Goal: Task Accomplishment & Management: Use online tool/utility

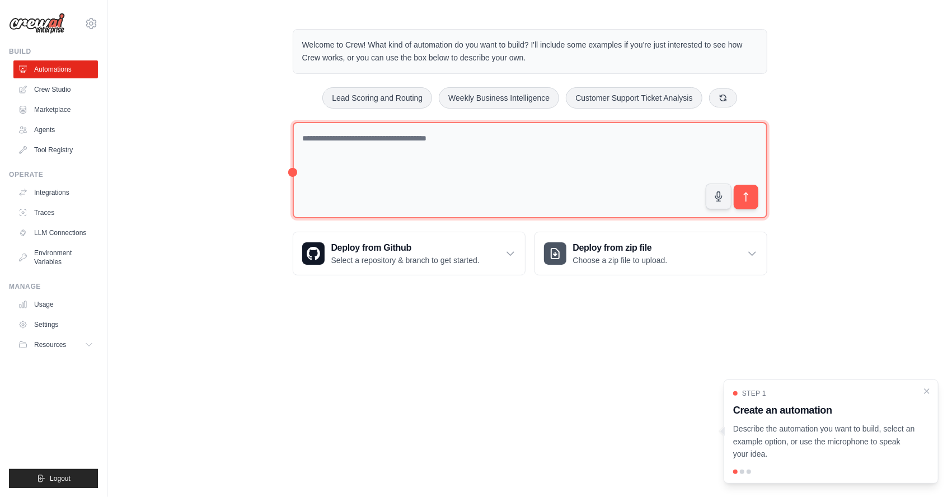
click at [428, 159] on textarea at bounding box center [530, 170] width 474 height 97
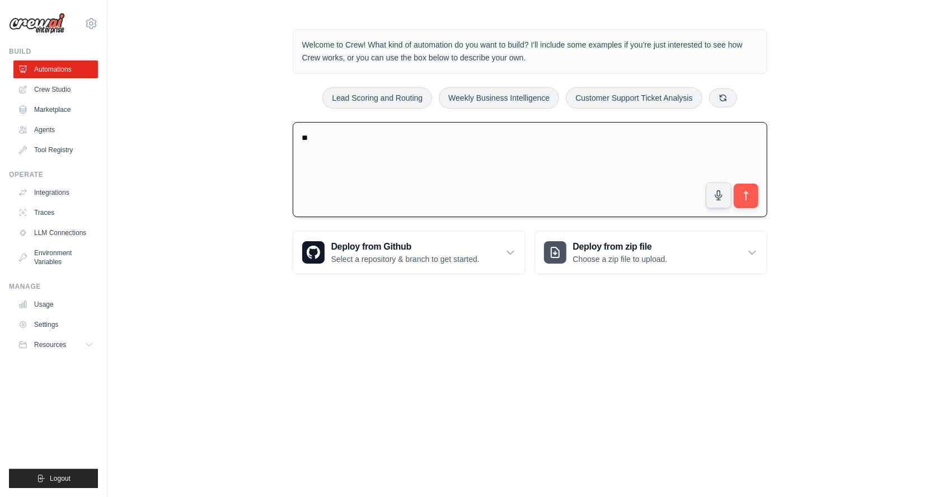
type textarea "*"
type textarea "**********"
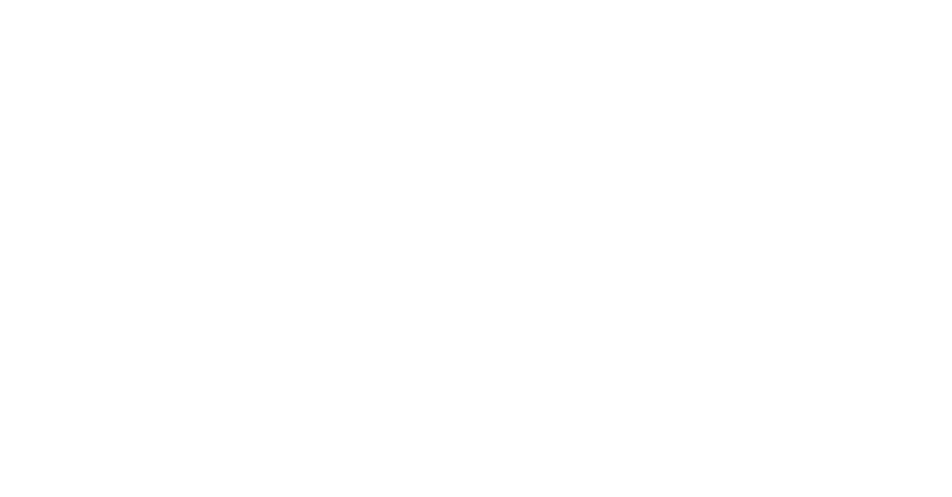
click at [745, 0] on html at bounding box center [476, 0] width 952 height 0
click at [365, 0] on html at bounding box center [476, 0] width 952 height 0
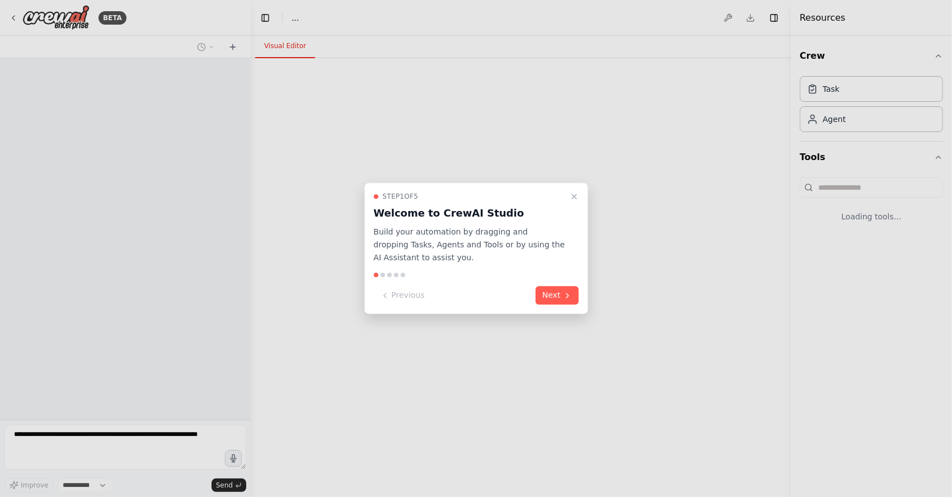
select select "****"
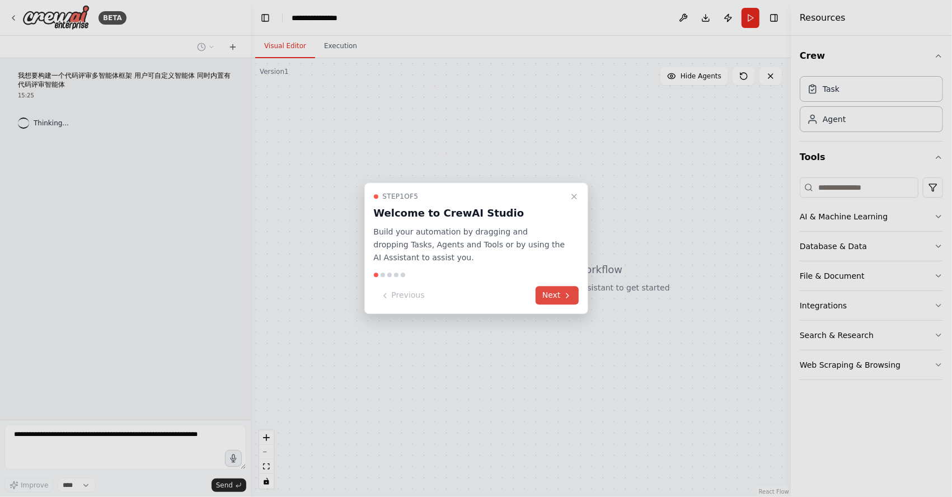
click at [567, 301] on button "Next" at bounding box center [556, 295] width 43 height 18
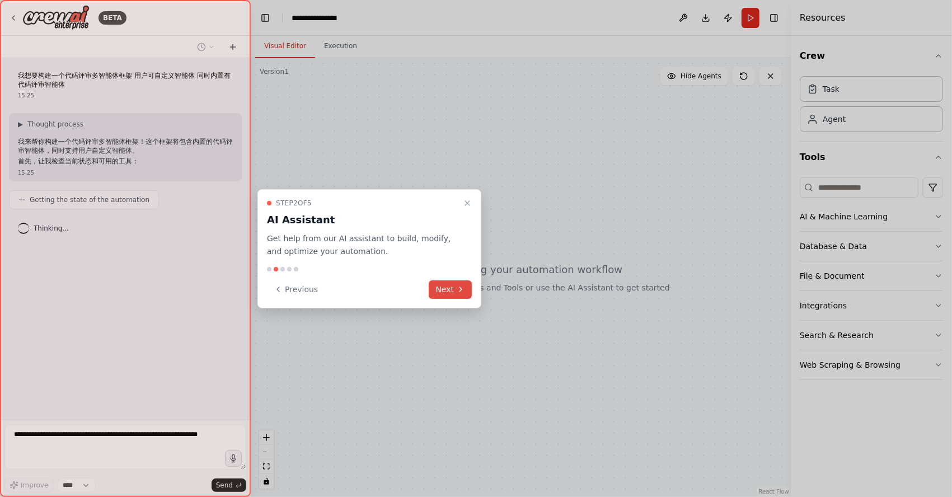
click at [451, 284] on button "Next" at bounding box center [450, 289] width 43 height 18
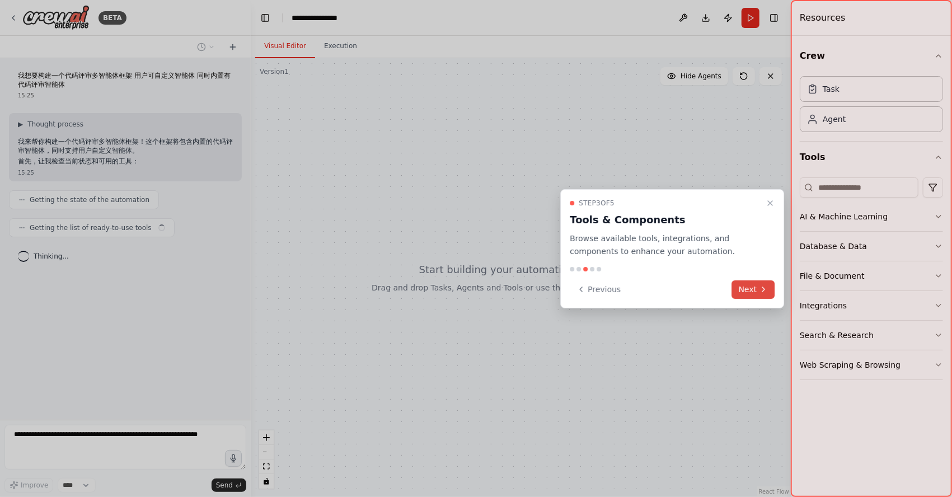
click at [764, 290] on icon at bounding box center [763, 289] width 2 height 4
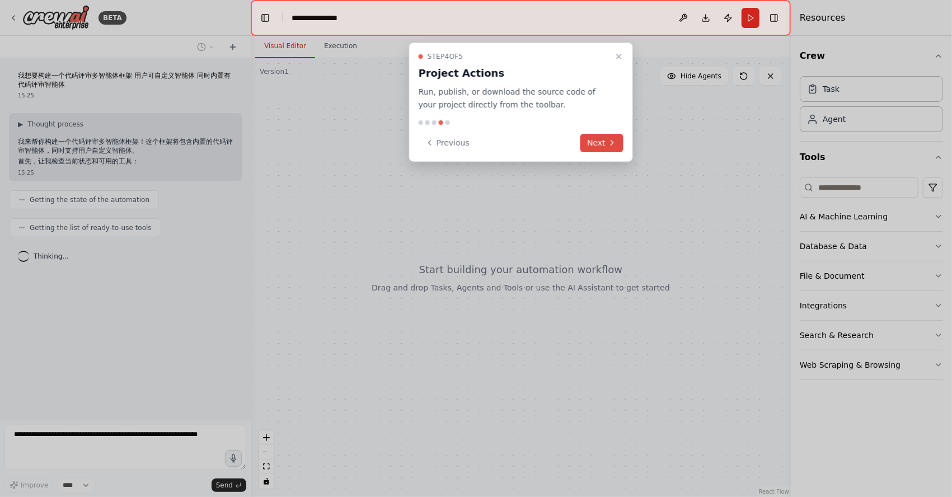
click at [595, 147] on button "Next" at bounding box center [601, 143] width 43 height 18
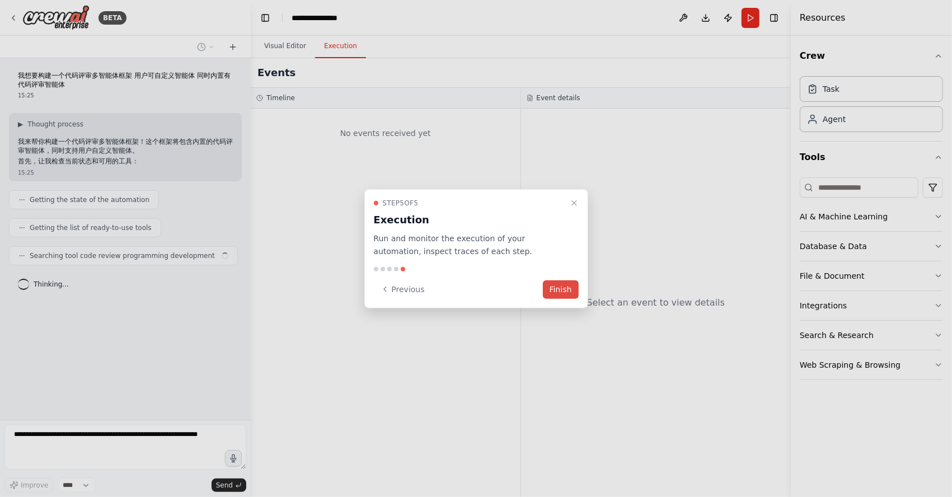
click at [570, 285] on button "Finish" at bounding box center [561, 289] width 36 height 18
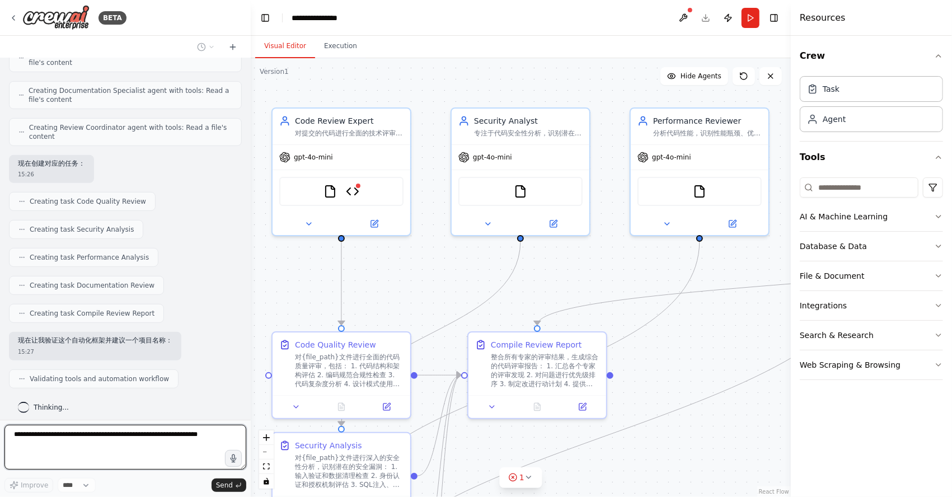
scroll to position [423, 0]
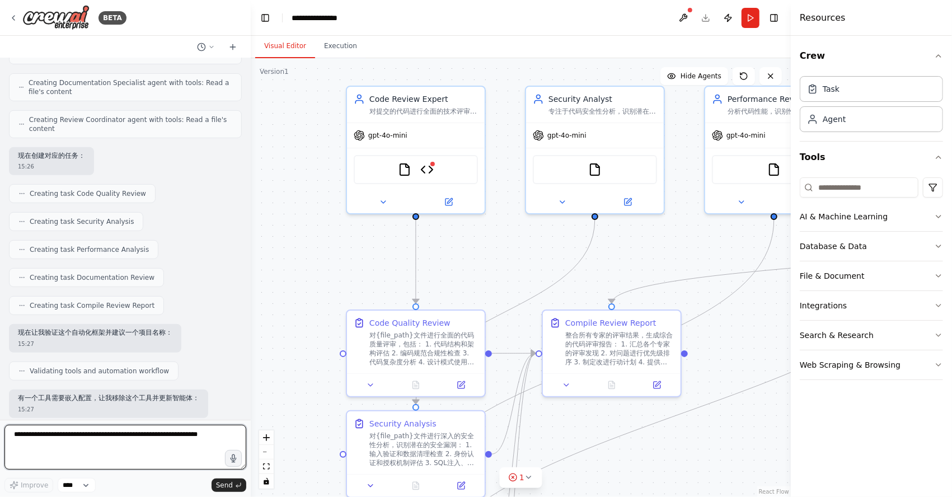
drag, startPoint x: 458, startPoint y: 286, endPoint x: 497, endPoint y: 257, distance: 48.5
click at [497, 257] on div ".deletable-edge-delete-btn { width: 20px; height: 20px; border: 0px solid #ffff…" at bounding box center [521, 277] width 540 height 439
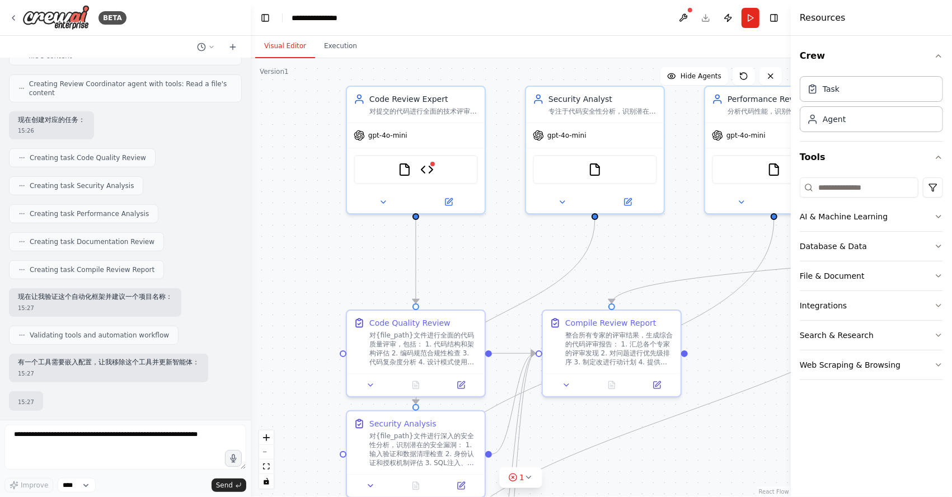
scroll to position [517, 0]
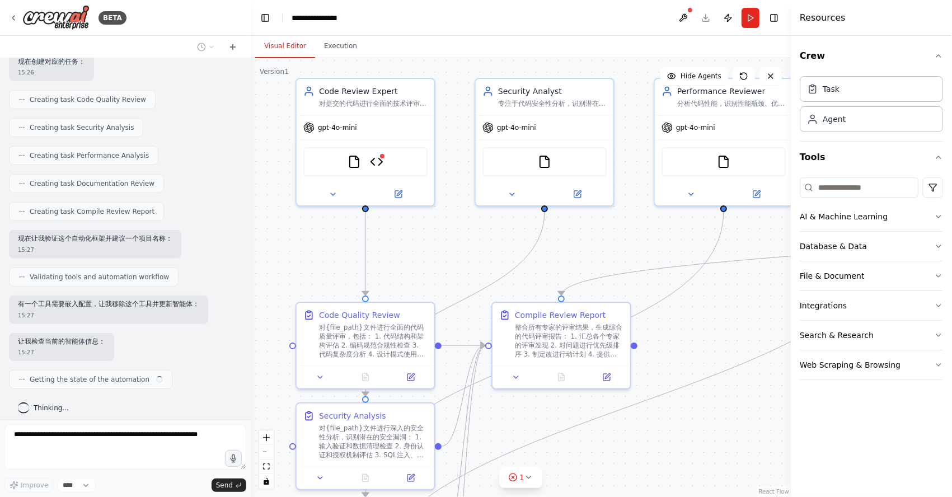
drag, startPoint x: 499, startPoint y: 265, endPoint x: 449, endPoint y: 257, distance: 51.0
click at [449, 257] on div ".deletable-edge-delete-btn { width: 20px; height: 20px; border: 0px solid #ffff…" at bounding box center [521, 277] width 540 height 439
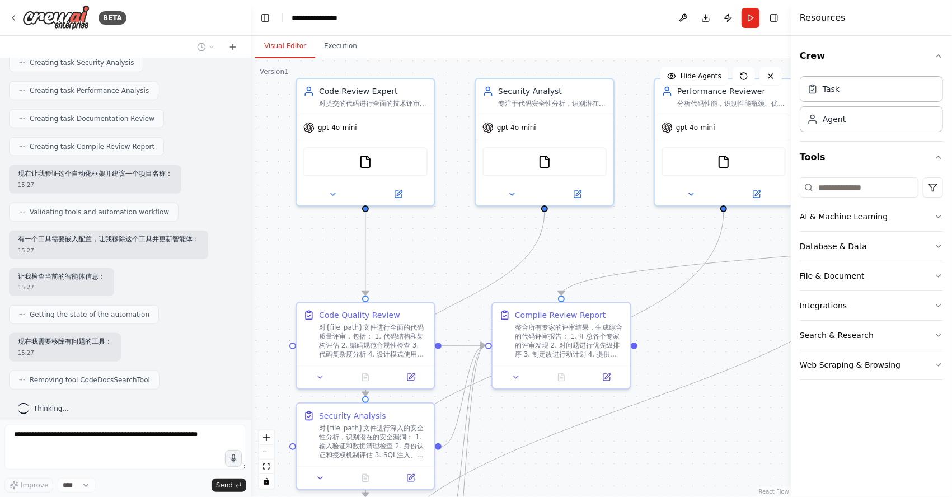
scroll to position [610, 0]
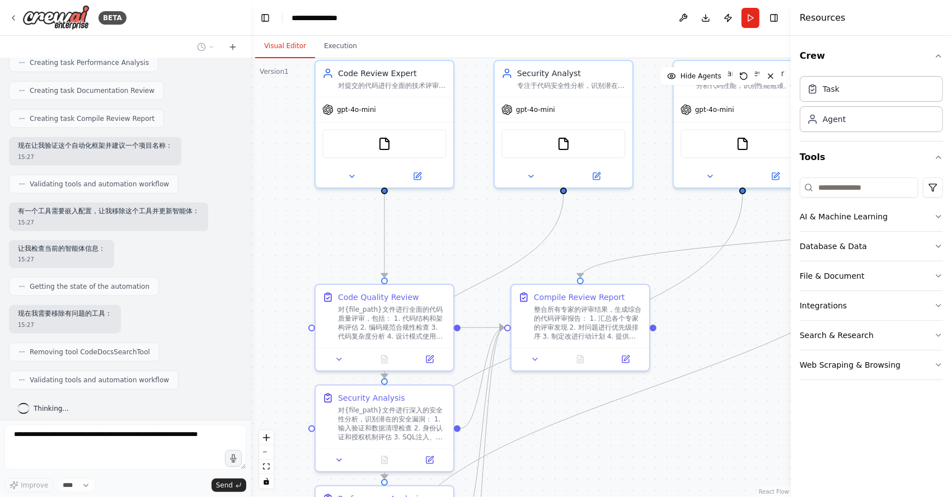
drag, startPoint x: 421, startPoint y: 255, endPoint x: 440, endPoint y: 237, distance: 26.1
click at [440, 237] on div ".deletable-edge-delete-btn { width: 20px; height: 20px; border: 0px solid #ffff…" at bounding box center [521, 277] width 540 height 439
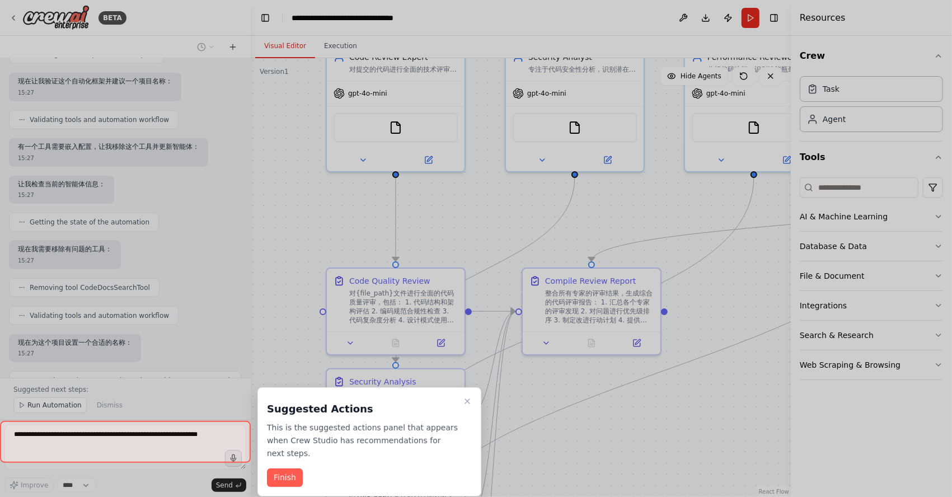
scroll to position [683, 0]
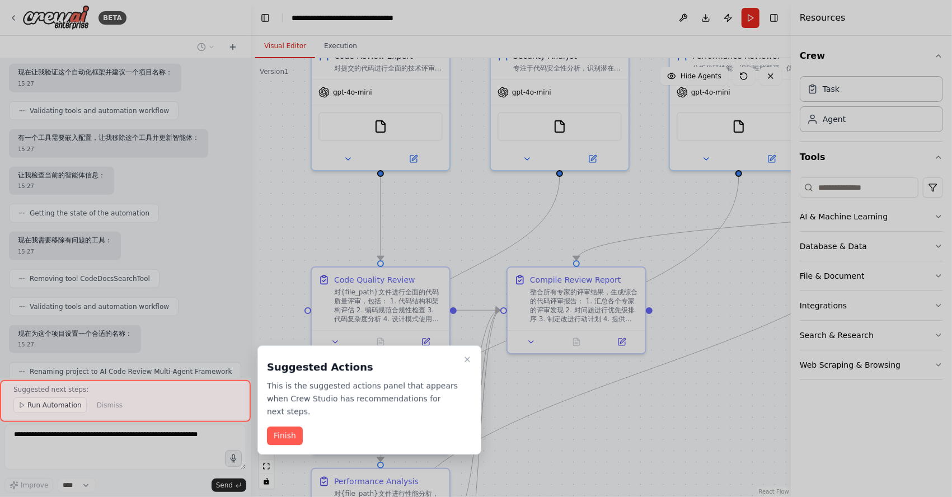
drag, startPoint x: 539, startPoint y: 390, endPoint x: 535, endPoint y: 373, distance: 17.8
click at [535, 373] on div "BETA 我想要构建一个代码评审多智能体框架 用户可自定义智能体 同时内置有代码评审智能体 15:25 ▶ Thought process 我来帮你构建一个代…" at bounding box center [476, 248] width 952 height 497
click at [281, 434] on button "Finish" at bounding box center [285, 436] width 36 height 18
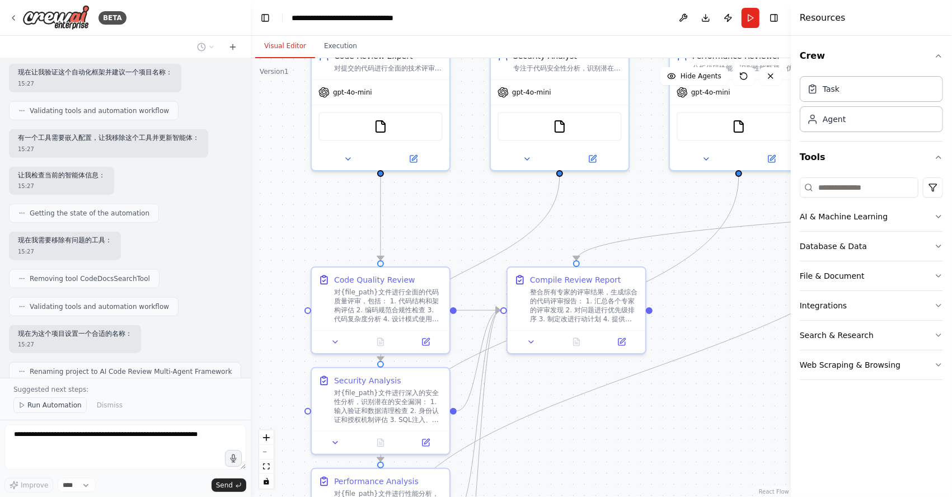
click at [17, 405] on button "Run Automation" at bounding box center [49, 405] width 73 height 16
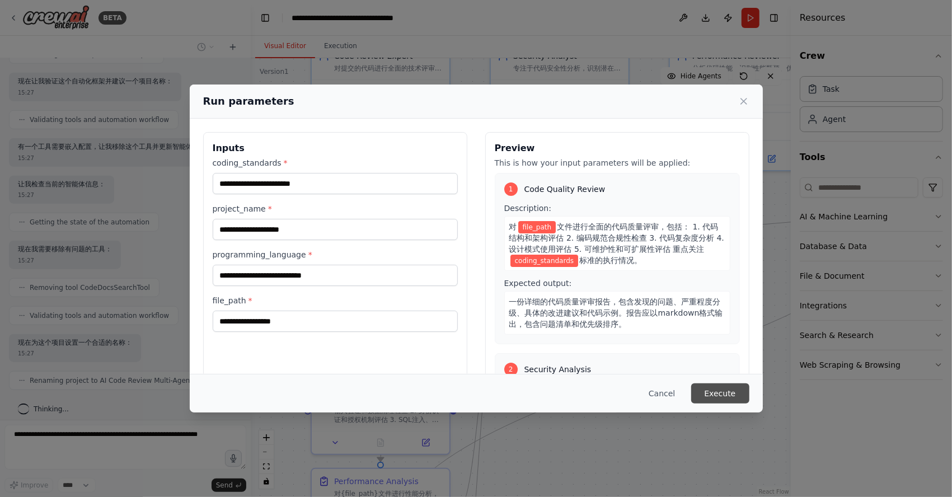
click at [721, 388] on button "Execute" at bounding box center [720, 393] width 58 height 20
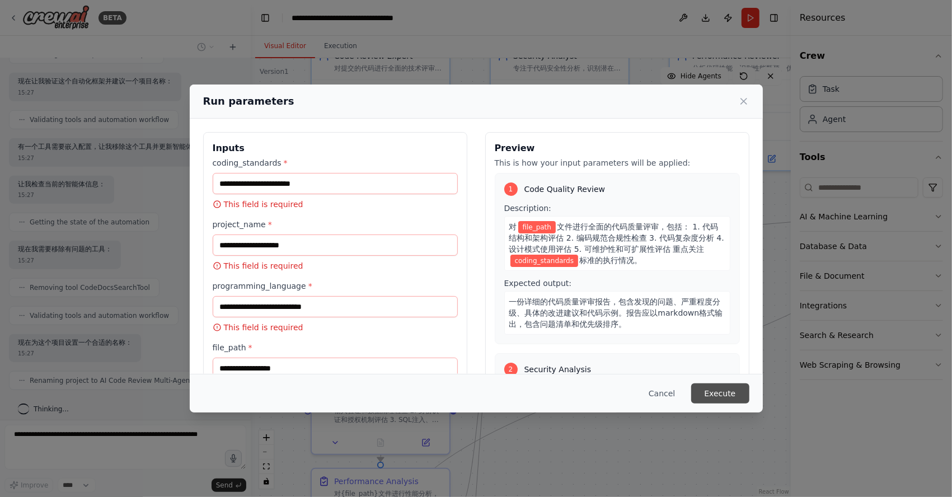
click at [727, 388] on button "Execute" at bounding box center [720, 393] width 58 height 20
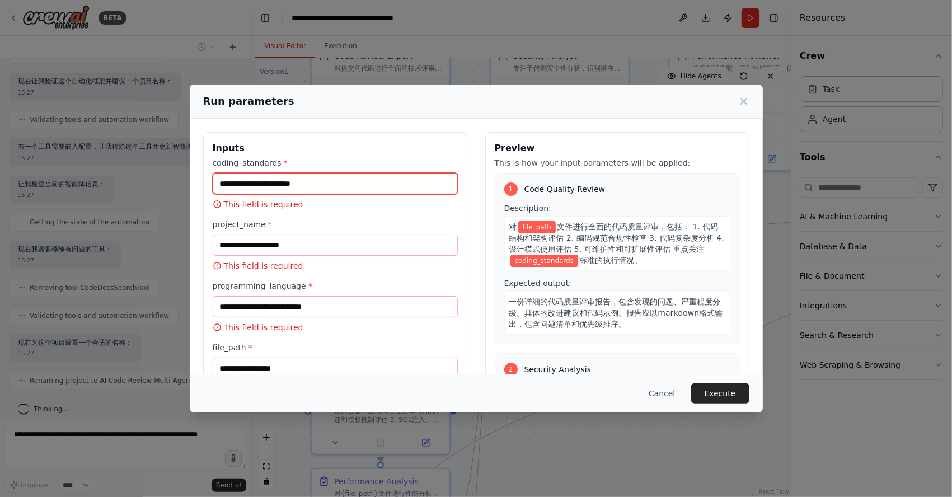
click at [293, 173] on input "coding_standards *" at bounding box center [335, 183] width 245 height 21
click at [295, 185] on input "coding_standards *" at bounding box center [335, 183] width 245 height 21
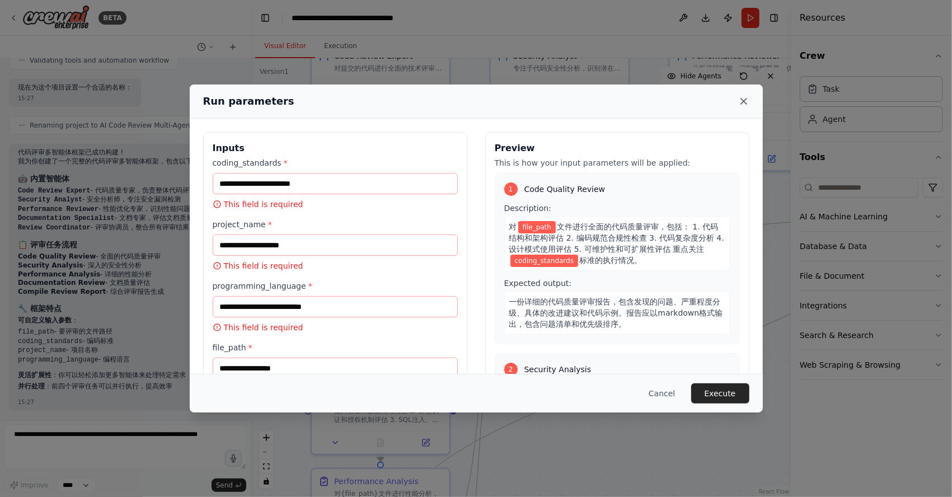
click at [746, 101] on icon at bounding box center [743, 101] width 11 height 11
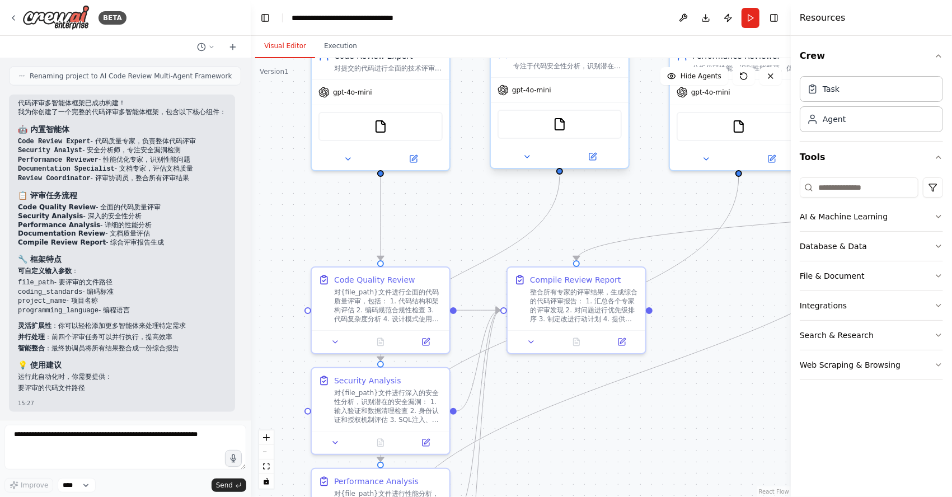
scroll to position [1007, 0]
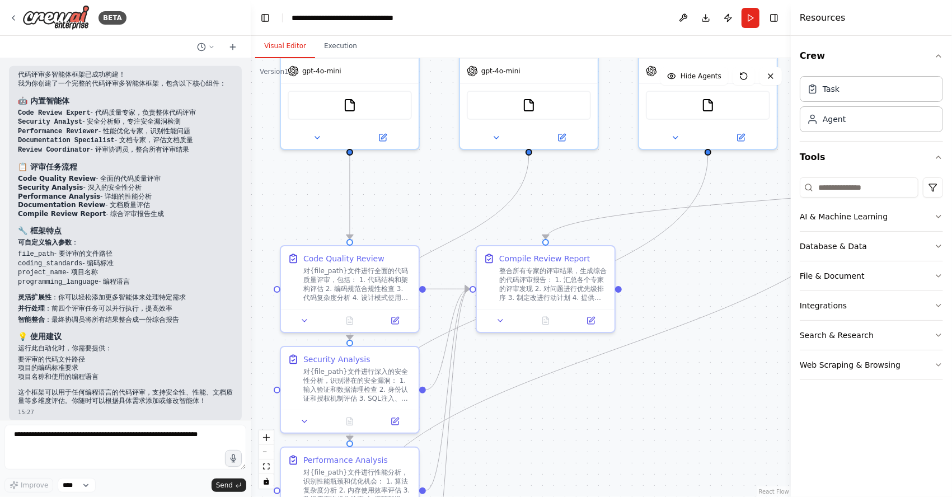
drag, startPoint x: 632, startPoint y: 453, endPoint x: 584, endPoint y: 390, distance: 79.4
click at [595, 432] on div ".deletable-edge-delete-btn { width: 20px; height: 20px; border: 0px solid #ffff…" at bounding box center [521, 277] width 540 height 439
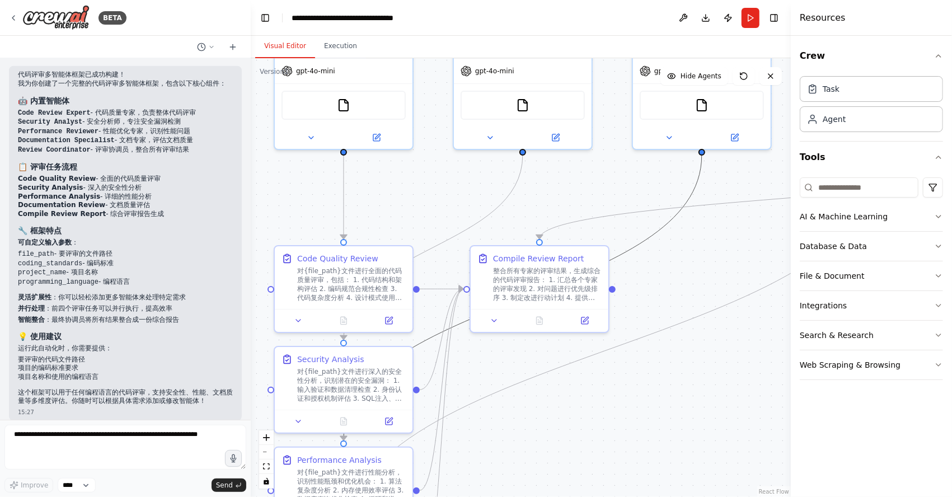
drag, startPoint x: 652, startPoint y: 244, endPoint x: 620, endPoint y: 290, distance: 56.2
click at [623, 330] on div ".deletable-edge-delete-btn { width: 20px; height: 20px; border: 0px solid #ffff…" at bounding box center [521, 277] width 540 height 439
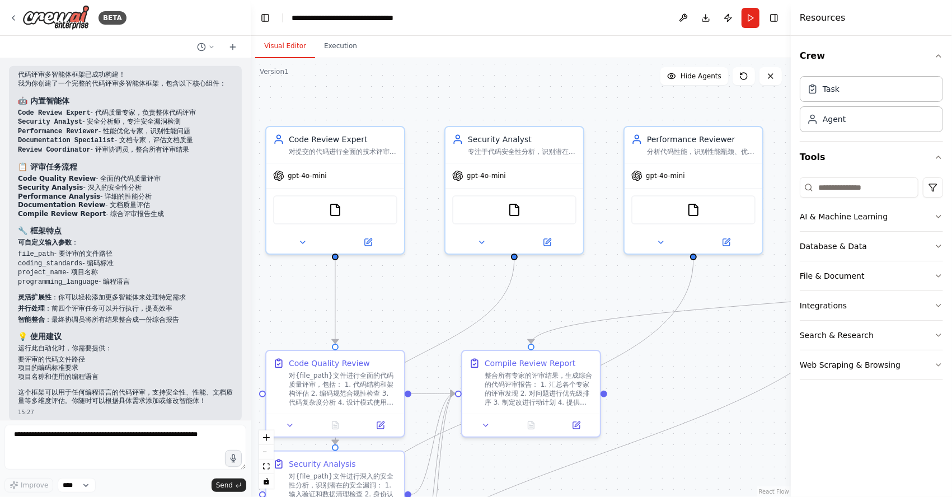
drag, startPoint x: 437, startPoint y: 178, endPoint x: 299, endPoint y: 53, distance: 186.1
click at [427, 283] on div ".deletable-edge-delete-btn { width: 20px; height: 20px; border: 0px solid #ffff…" at bounding box center [521, 277] width 540 height 439
click at [330, 41] on button "Execution" at bounding box center [340, 46] width 51 height 23
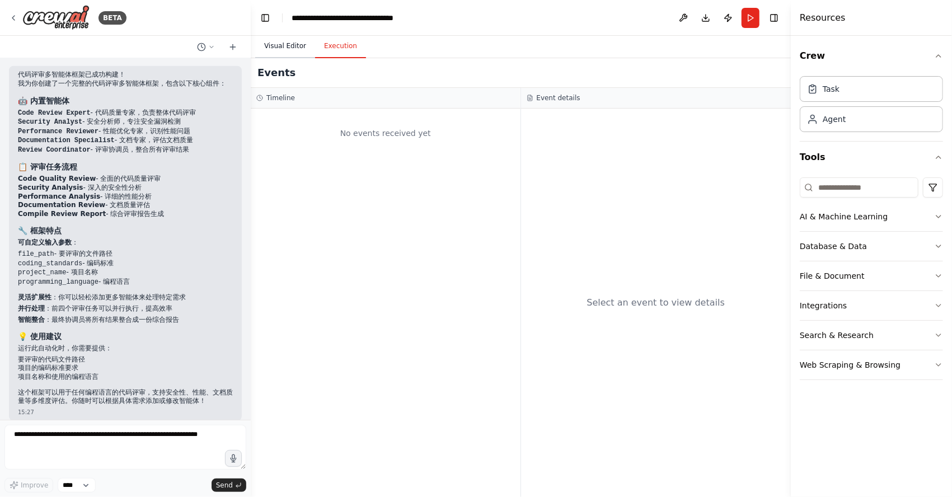
click at [277, 45] on button "Visual Editor" at bounding box center [285, 46] width 60 height 23
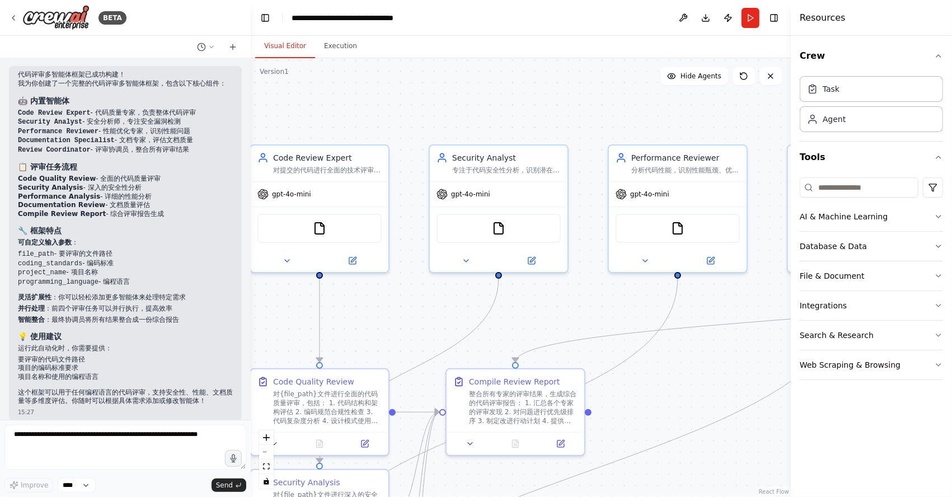
drag, startPoint x: 677, startPoint y: 352, endPoint x: 670, endPoint y: 371, distance: 20.6
click at [670, 371] on div ".deletable-edge-delete-btn { width: 20px; height: 20px; border: 0px solid #ffff…" at bounding box center [521, 277] width 540 height 439
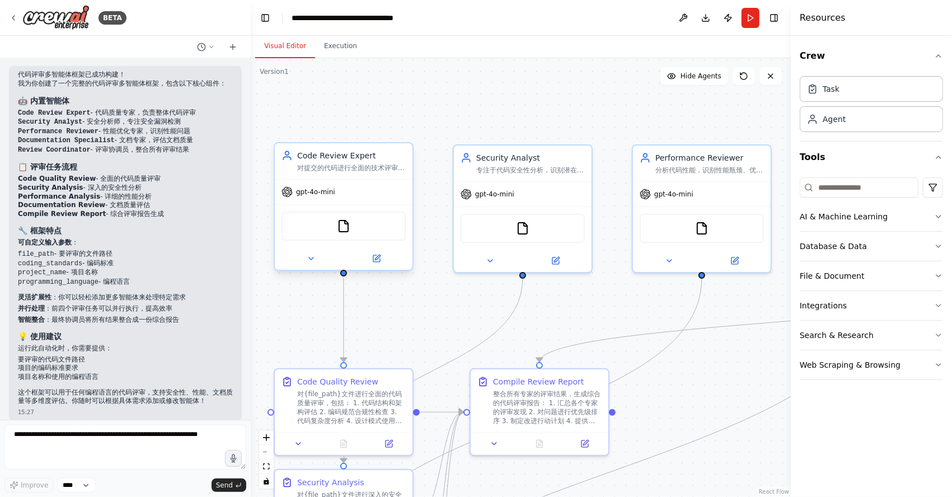
drag, startPoint x: 443, startPoint y: 333, endPoint x: 332, endPoint y: 244, distance: 142.4
click at [447, 331] on div ".deletable-edge-delete-btn { width: 20px; height: 20px; border: 0px solid #ffff…" at bounding box center [521, 277] width 540 height 439
click at [346, 225] on img at bounding box center [344, 223] width 13 height 13
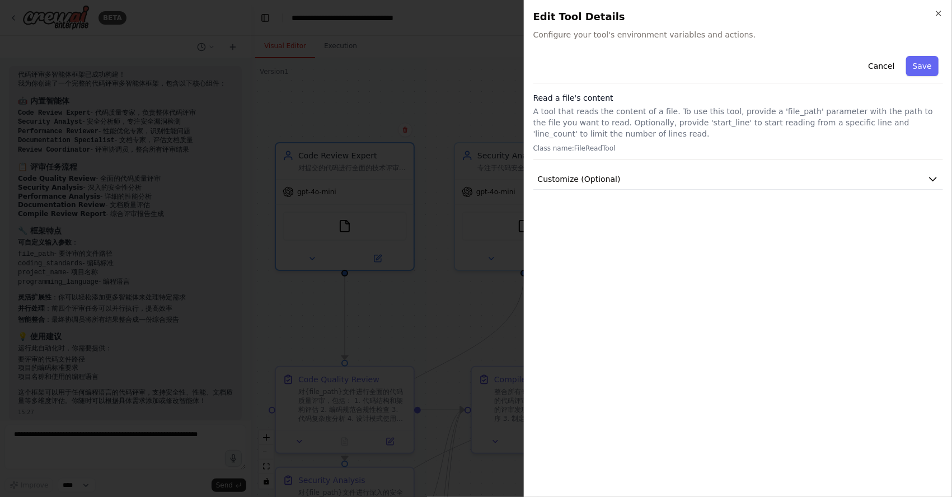
click at [408, 319] on div at bounding box center [476, 248] width 952 height 497
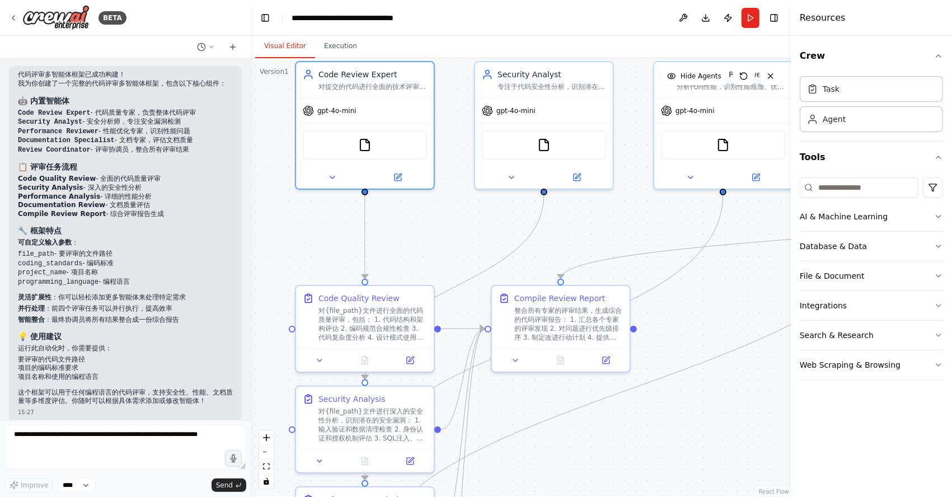
drag, startPoint x: 703, startPoint y: 415, endPoint x: 733, endPoint y: 322, distance: 98.2
click at [733, 322] on div ".deletable-edge-delete-btn { width: 20px; height: 20px; border: 0px solid #ffff…" at bounding box center [521, 277] width 540 height 439
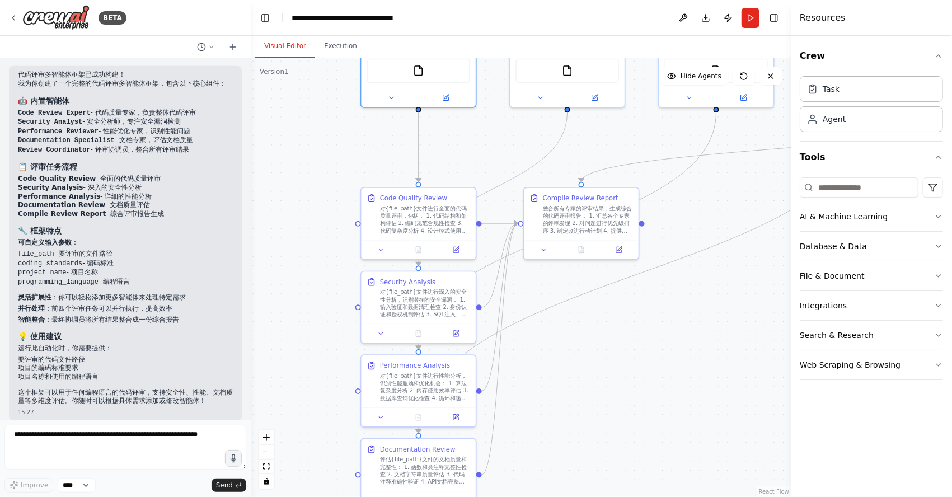
drag, startPoint x: 565, startPoint y: 367, endPoint x: 588, endPoint y: 332, distance: 41.6
click at [588, 332] on div ".deletable-edge-delete-btn { width: 20px; height: 20px; border: 0px solid #ffff…" at bounding box center [521, 277] width 540 height 439
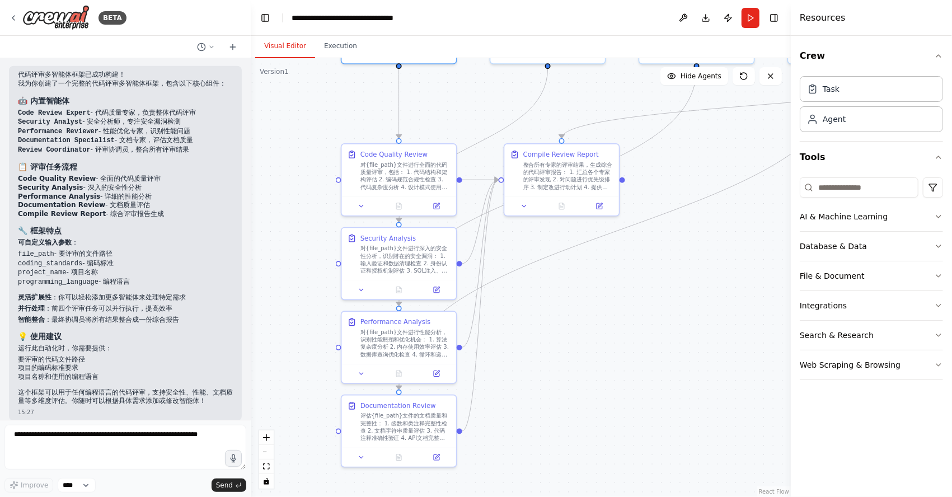
drag, startPoint x: 583, startPoint y: 395, endPoint x: 564, endPoint y: 351, distance: 47.6
click at [564, 351] on div ".deletable-edge-delete-btn { width: 20px; height: 20px; border: 0px solid #ffff…" at bounding box center [521, 277] width 540 height 439
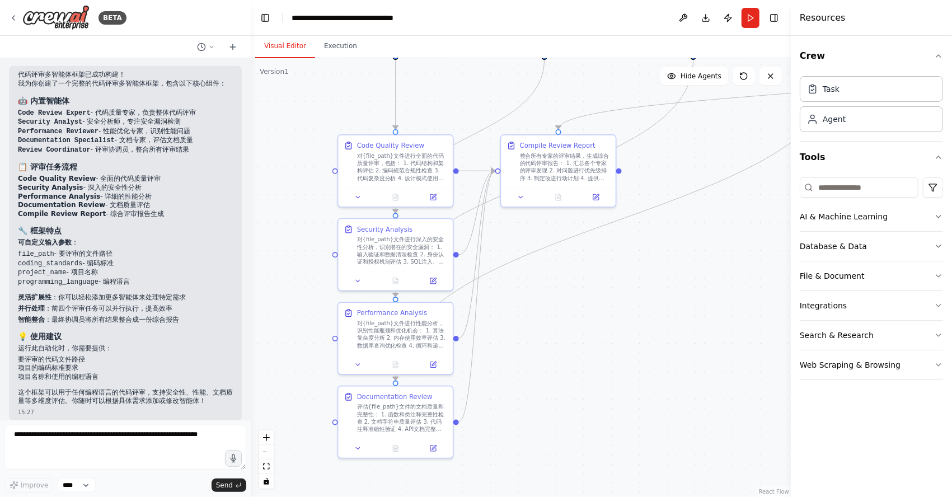
drag, startPoint x: 567, startPoint y: 397, endPoint x: 564, endPoint y: 388, distance: 9.6
click at [564, 388] on div ".deletable-edge-delete-btn { width: 20px; height: 20px; border: 0px solid #ffff…" at bounding box center [521, 277] width 540 height 439
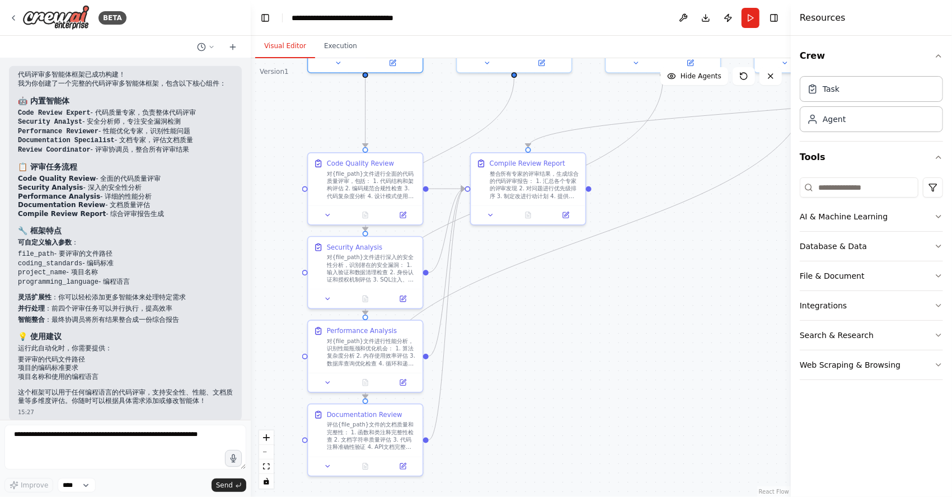
drag, startPoint x: 566, startPoint y: 374, endPoint x: 415, endPoint y: 490, distance: 190.7
click at [416, 492] on div ".deletable-edge-delete-btn { width: 20px; height: 20px; border: 0px solid #ffff…" at bounding box center [521, 277] width 540 height 439
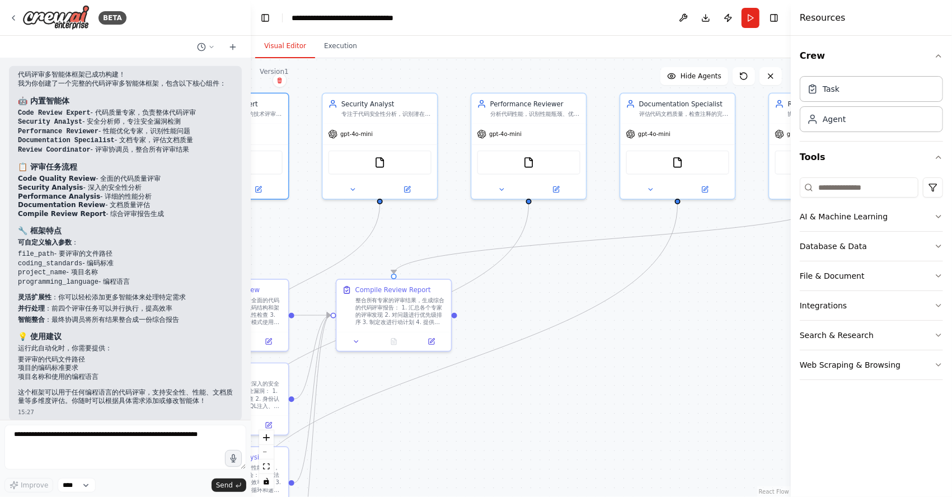
drag, startPoint x: 657, startPoint y: 398, endPoint x: 649, endPoint y: 418, distance: 21.8
click at [649, 418] on div ".deletable-edge-delete-btn { width: 20px; height: 20px; border: 0px solid #ffff…" at bounding box center [521, 277] width 540 height 439
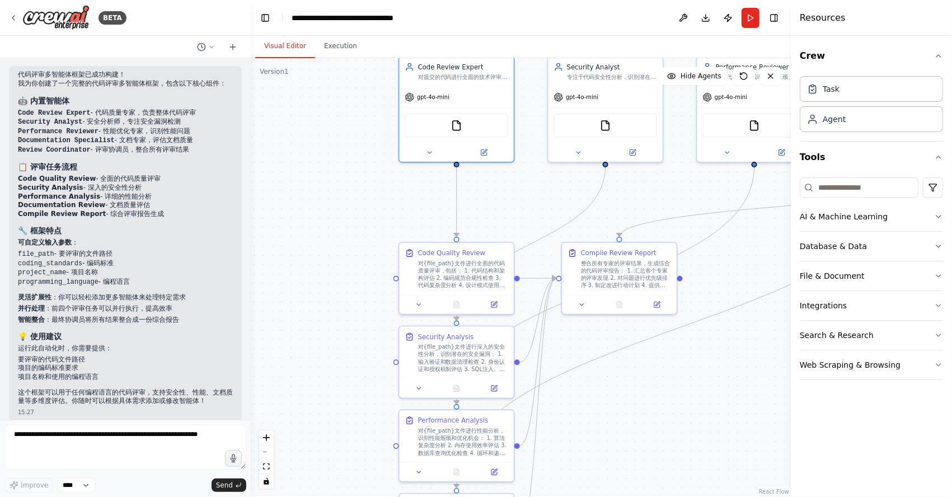
drag, startPoint x: 651, startPoint y: 419, endPoint x: 803, endPoint y: 387, distance: 155.5
click at [879, 380] on div "BETA 我想要构建一个代码评审多智能体框架 用户可自定义智能体 同时内置有代码评审智能体 15:25 ▶ Thought process 我来帮你构建一个代…" at bounding box center [476, 248] width 952 height 497
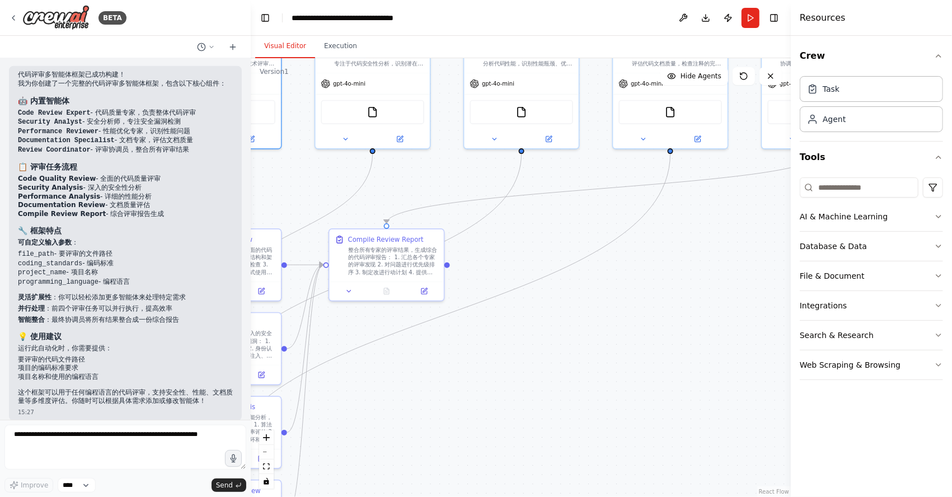
drag, startPoint x: 670, startPoint y: 405, endPoint x: 511, endPoint y: 369, distance: 162.4
click at [437, 399] on div ".deletable-edge-delete-btn { width: 20px; height: 20px; border: 0px solid #ffff…" at bounding box center [521, 277] width 540 height 439
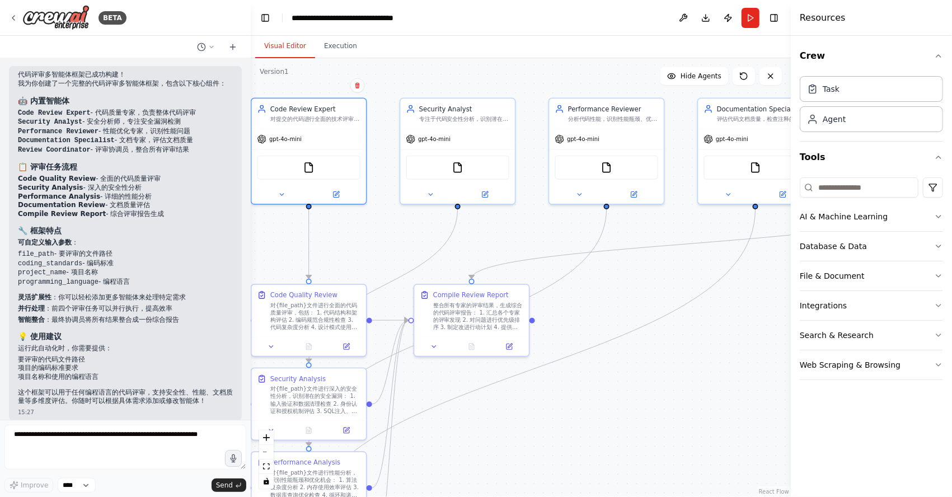
drag, startPoint x: 575, startPoint y: 354, endPoint x: 762, endPoint y: 391, distance: 190.5
click at [762, 391] on div ".deletable-edge-delete-btn { width: 20px; height: 20px; border: 0px solid #ffff…" at bounding box center [521, 277] width 540 height 439
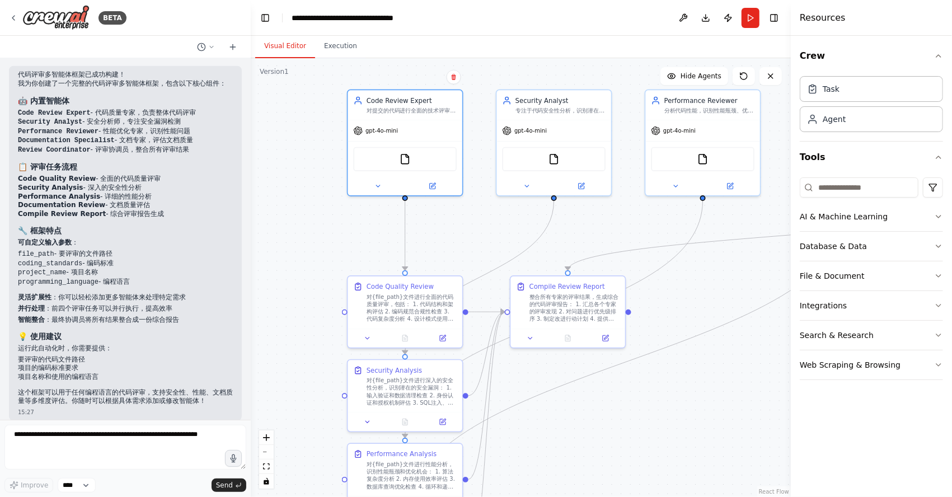
drag, startPoint x: 669, startPoint y: 396, endPoint x: 765, endPoint y: 388, distance: 96.6
click at [765, 388] on div ".deletable-edge-delete-btn { width: 20px; height: 20px; border: 0px solid #ffff…" at bounding box center [521, 277] width 540 height 439
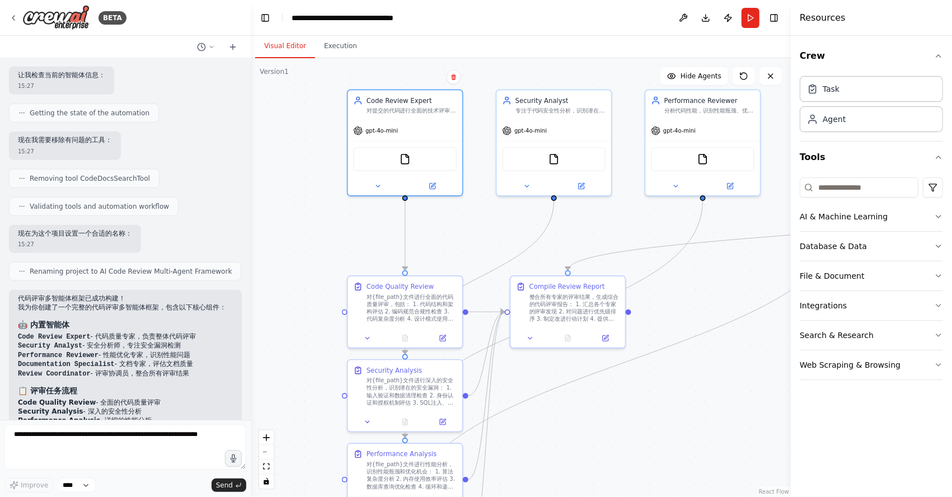
scroll to position [746, 0]
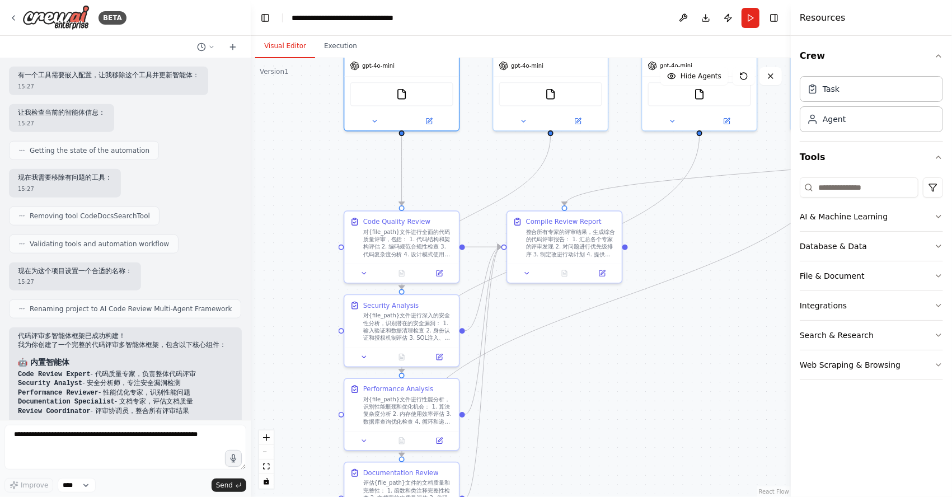
drag, startPoint x: 595, startPoint y: 448, endPoint x: 591, endPoint y: 383, distance: 65.6
click at [591, 383] on div ".deletable-edge-delete-btn { width: 20px; height: 20px; border: 0px solid #ffff…" at bounding box center [521, 277] width 540 height 439
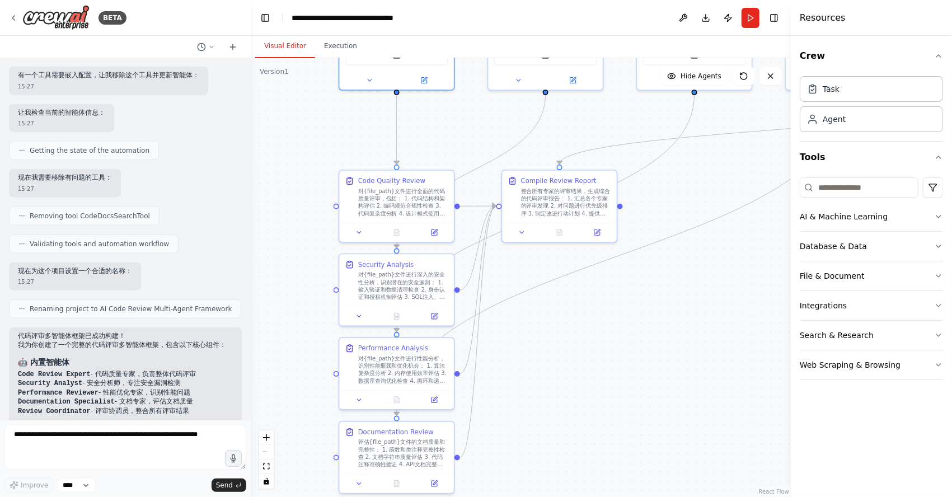
drag, startPoint x: 577, startPoint y: 385, endPoint x: 573, endPoint y: 350, distance: 35.5
click at [573, 350] on div ".deletable-edge-delete-btn { width: 20px; height: 20px; border: 0px solid #ffff…" at bounding box center [521, 277] width 540 height 439
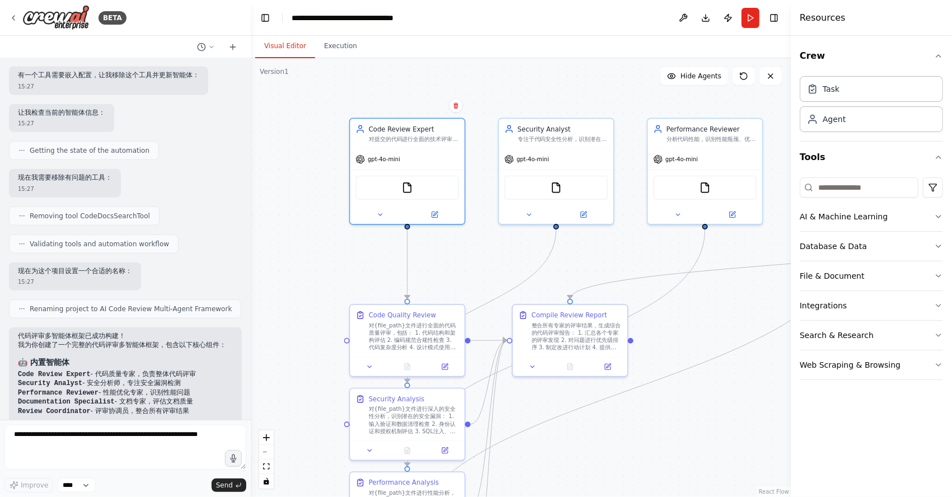
drag, startPoint x: 582, startPoint y: 349, endPoint x: 592, endPoint y: 486, distance: 137.5
click at [592, 486] on div ".deletable-edge-delete-btn { width: 20px; height: 20px; border: 0px solid #ffff…" at bounding box center [521, 277] width 540 height 439
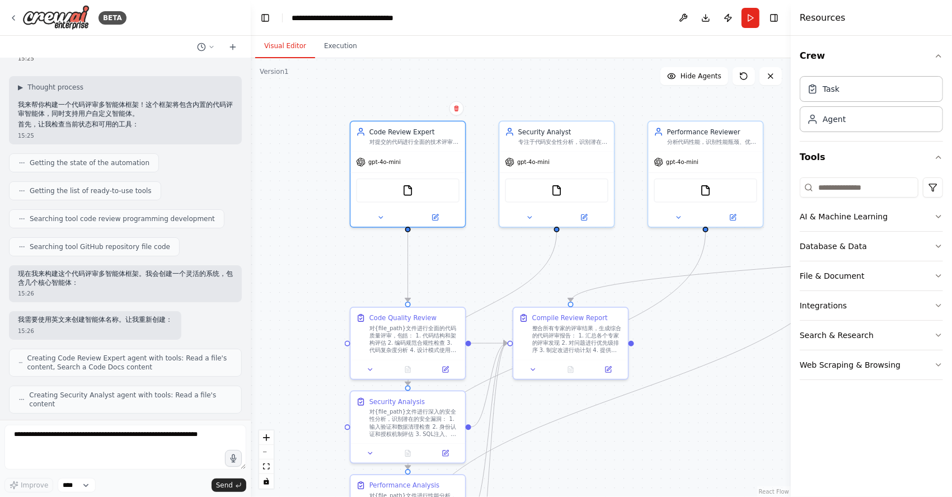
scroll to position [0, 0]
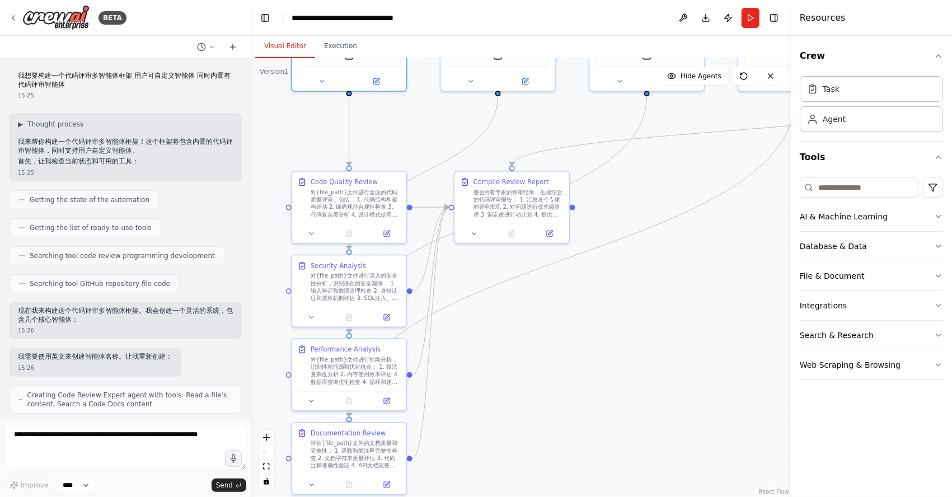
drag, startPoint x: 711, startPoint y: 424, endPoint x: 652, endPoint y: 288, distance: 148.1
click at [652, 288] on div ".deletable-edge-delete-btn { width: 20px; height: 20px; border: 0px solid #ffff…" at bounding box center [521, 277] width 540 height 439
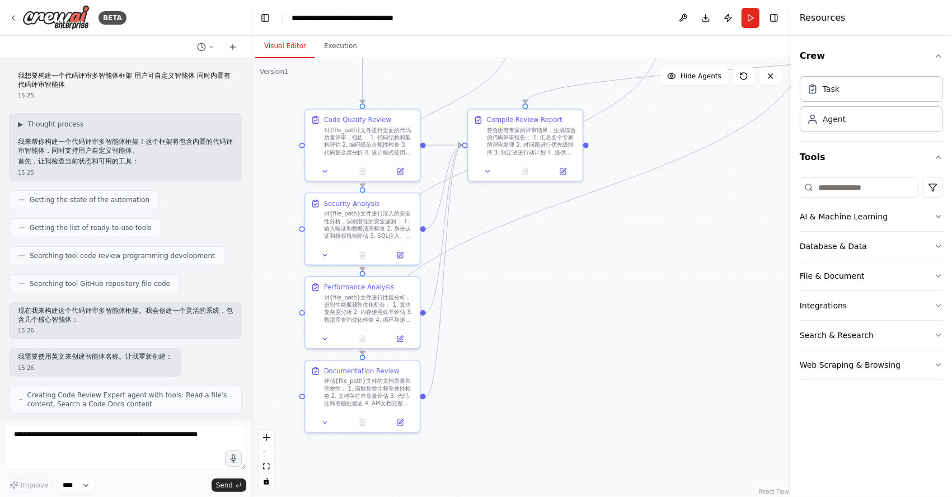
drag, startPoint x: 617, startPoint y: 361, endPoint x: 630, endPoint y: 299, distance: 63.5
click at [630, 299] on div ".deletable-edge-delete-btn { width: 20px; height: 20px; border: 0px solid #ffff…" at bounding box center [521, 277] width 540 height 439
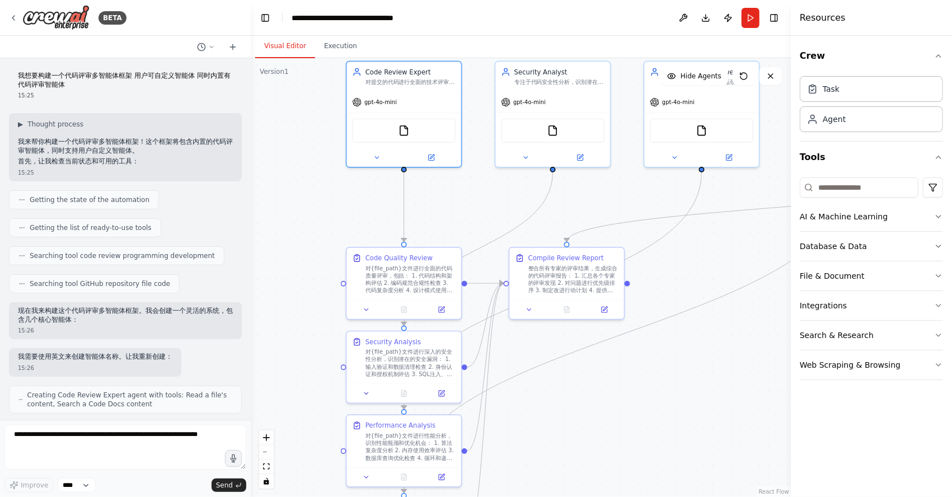
drag, startPoint x: 629, startPoint y: 382, endPoint x: 661, endPoint y: 431, distance: 59.0
click at [662, 438] on div ".deletable-edge-delete-btn { width: 20px; height: 20px; border: 0px solid #ffff…" at bounding box center [521, 277] width 540 height 439
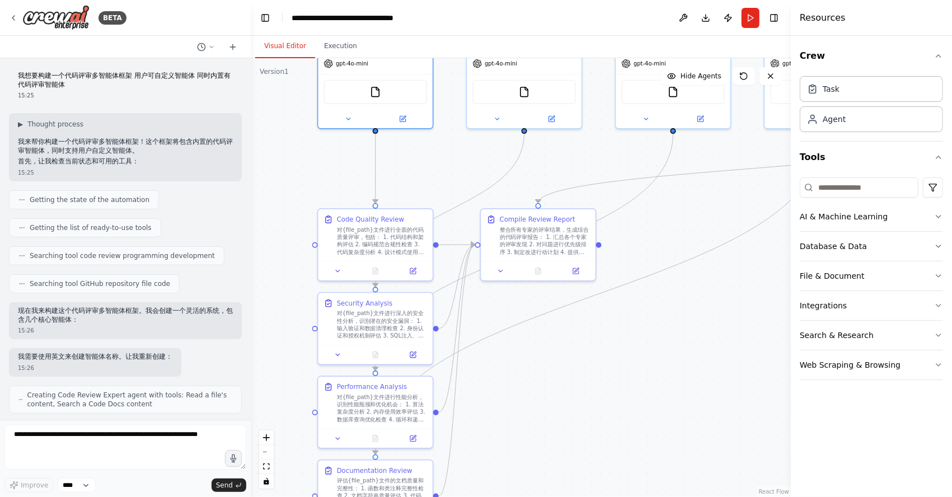
drag, startPoint x: 605, startPoint y: 413, endPoint x: 579, endPoint y: 372, distance: 49.0
click at [579, 373] on div ".deletable-edge-delete-btn { width: 20px; height: 20px; border: 0px solid #ffff…" at bounding box center [521, 277] width 540 height 439
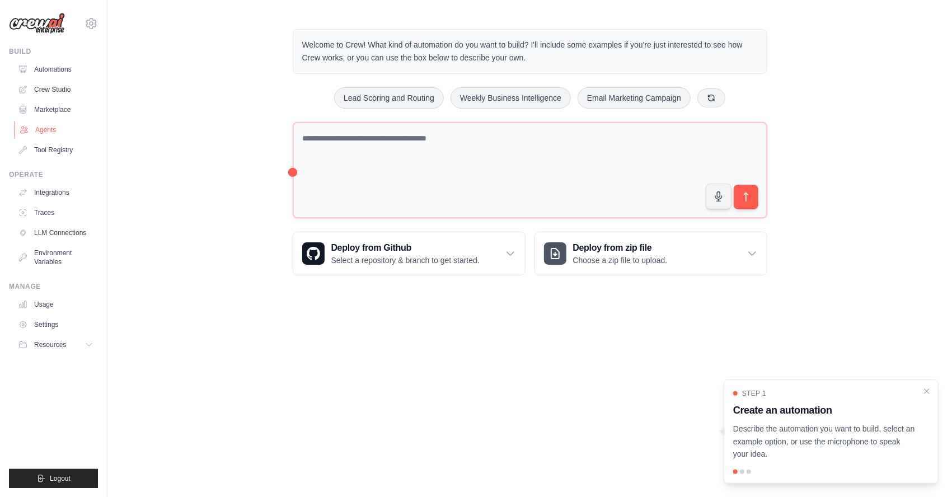
click at [38, 129] on link "Agents" at bounding box center [57, 130] width 84 height 18
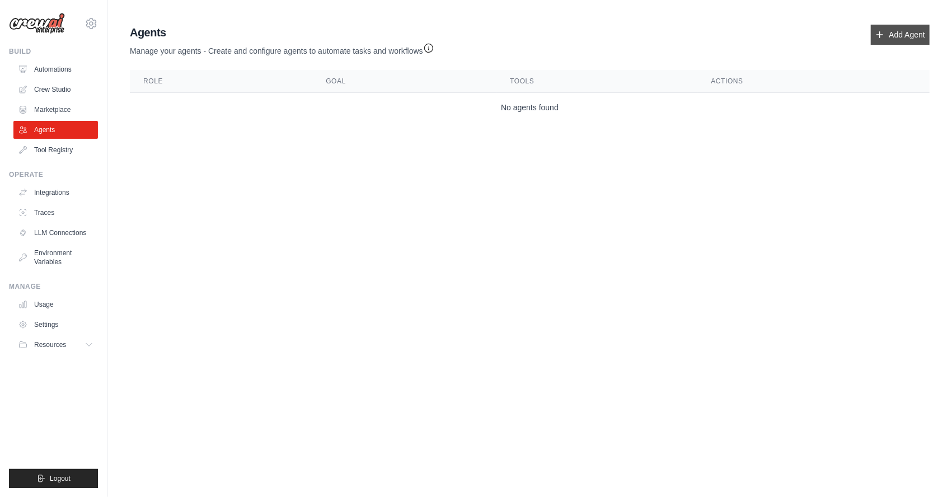
click at [885, 29] on link "Add Agent" at bounding box center [900, 35] width 59 height 20
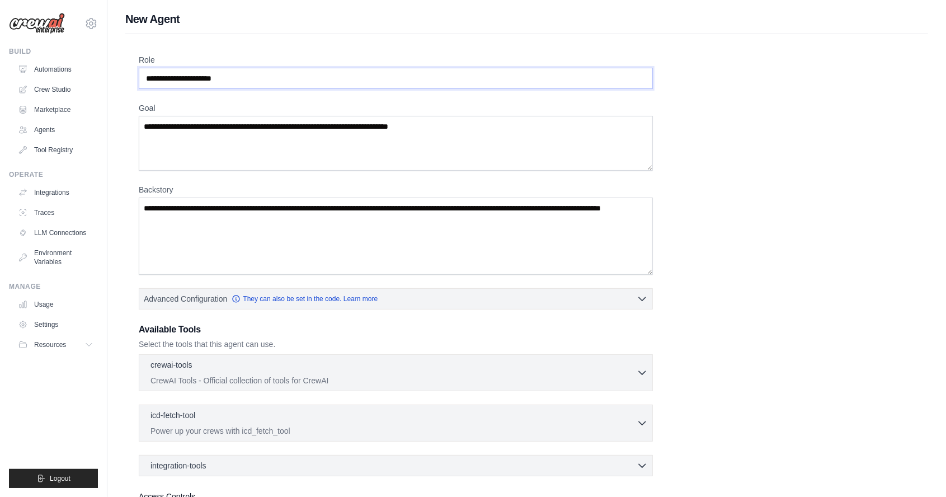
click at [233, 83] on input "Role" at bounding box center [396, 78] width 514 height 21
click at [201, 138] on textarea "Goal" at bounding box center [396, 143] width 514 height 55
click at [219, 215] on textarea "Backstory" at bounding box center [396, 235] width 514 height 77
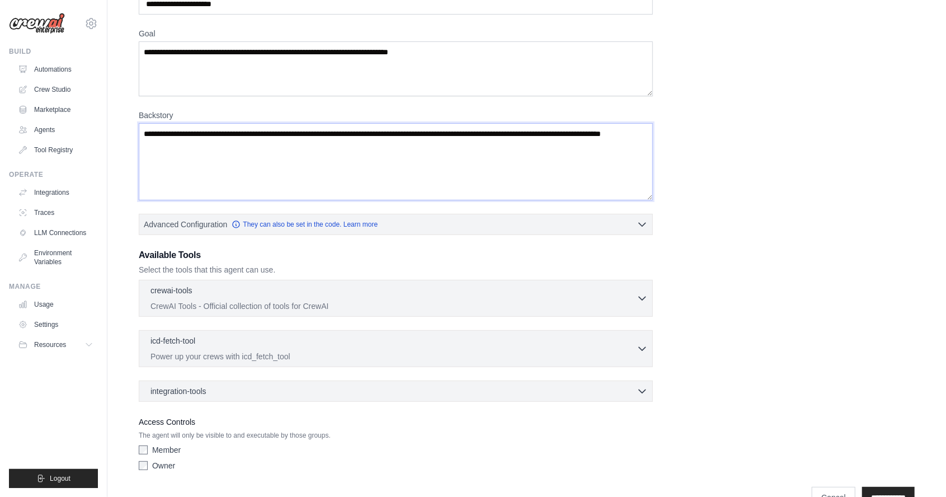
scroll to position [100, 0]
